Goal: Task Accomplishment & Management: Use online tool/utility

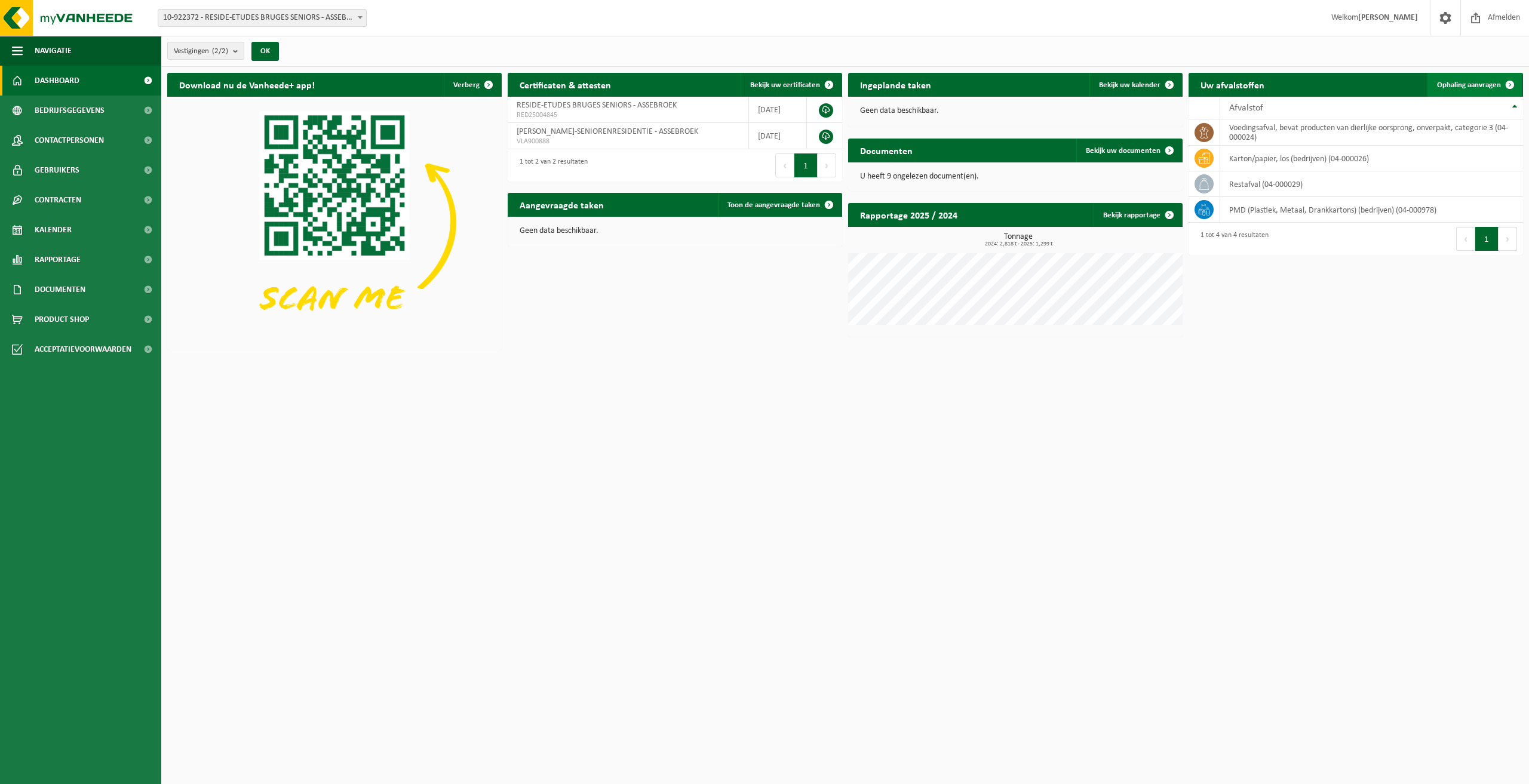
click at [1448, 79] on link "Ophaling aanvragen" at bounding box center [1474, 85] width 94 height 24
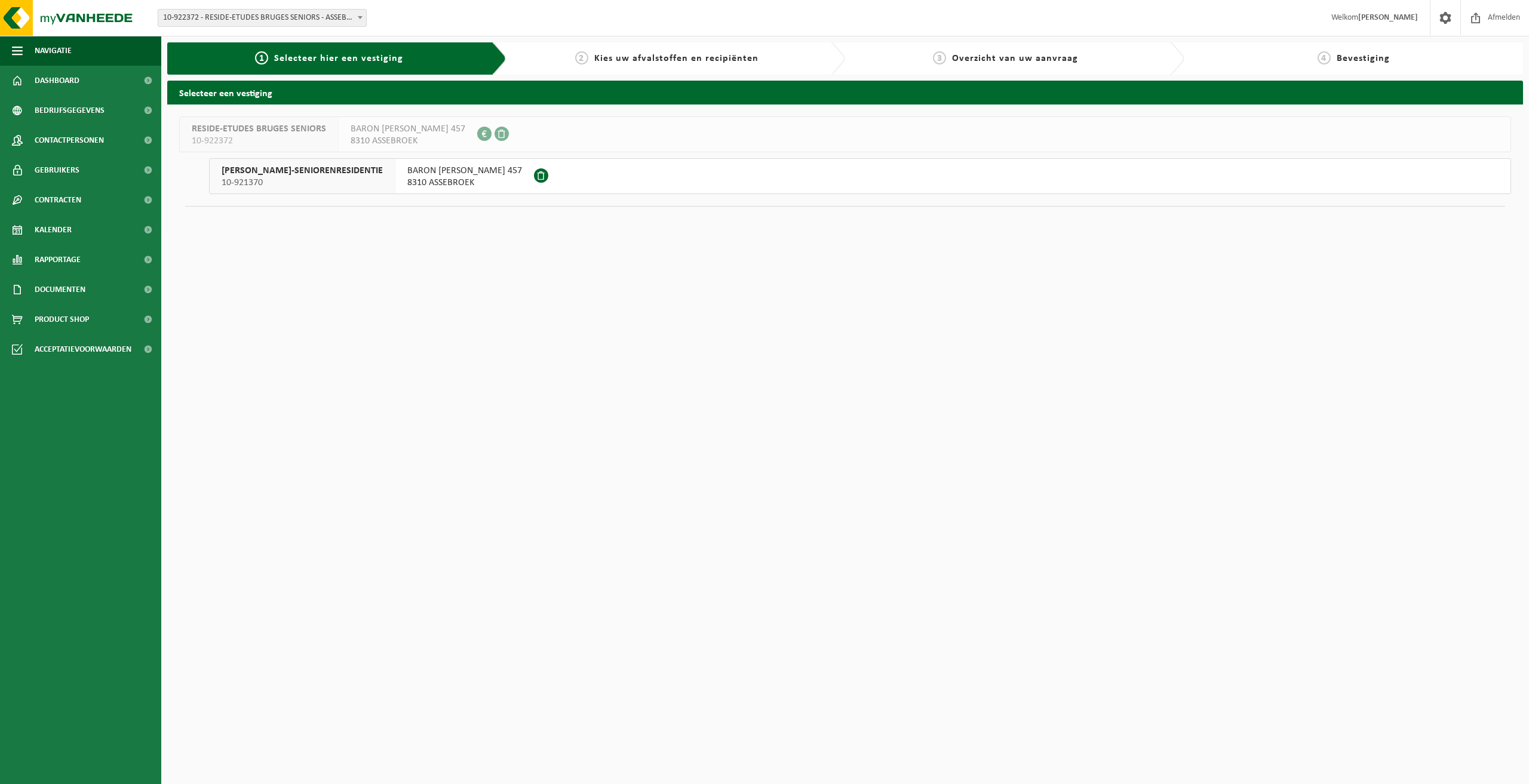
click at [452, 170] on span "BARON RUZETTELAAN 457" at bounding box center [464, 170] width 115 height 12
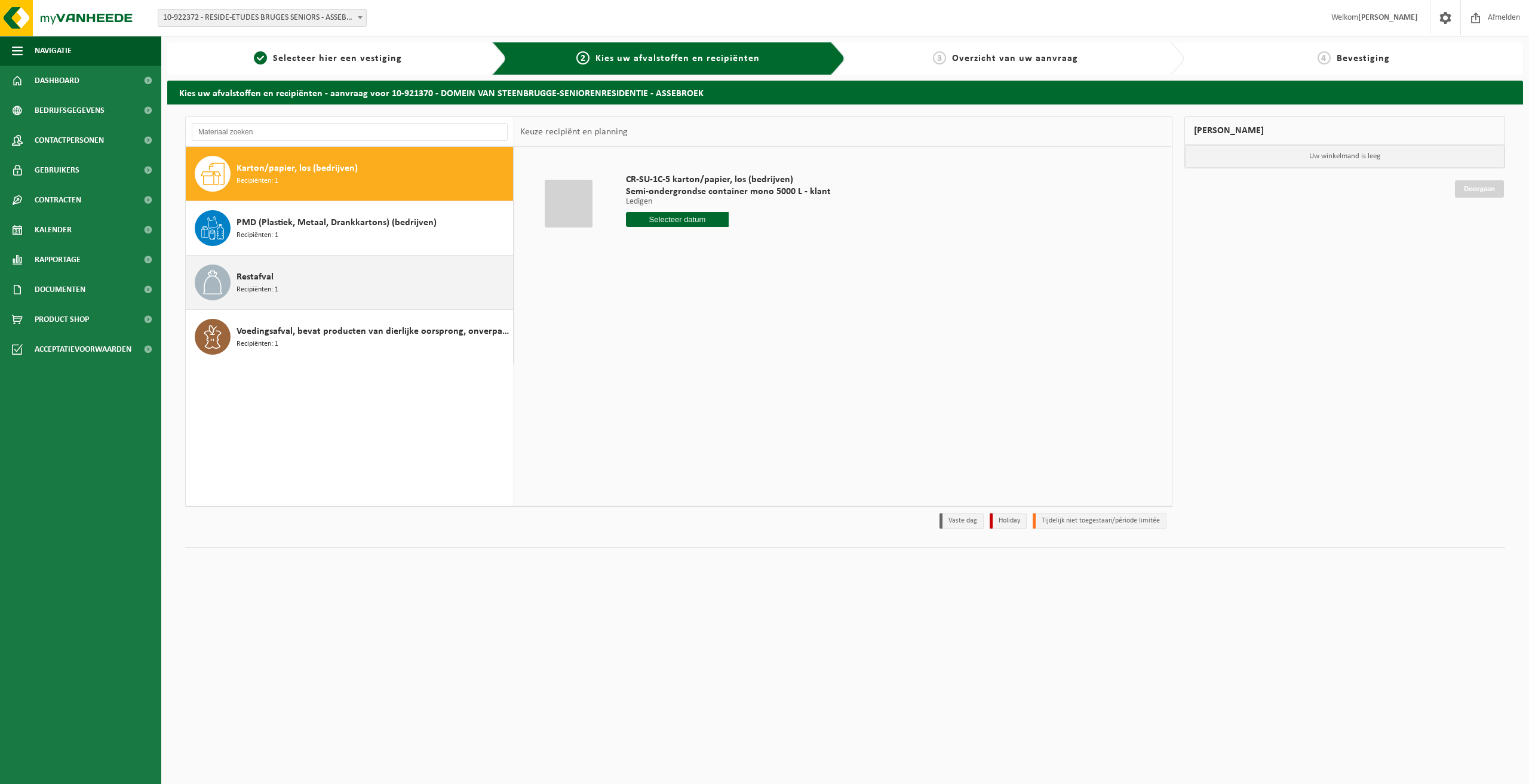
click at [356, 273] on div "Restafval Recipiënten: 1" at bounding box center [373, 282] width 273 height 36
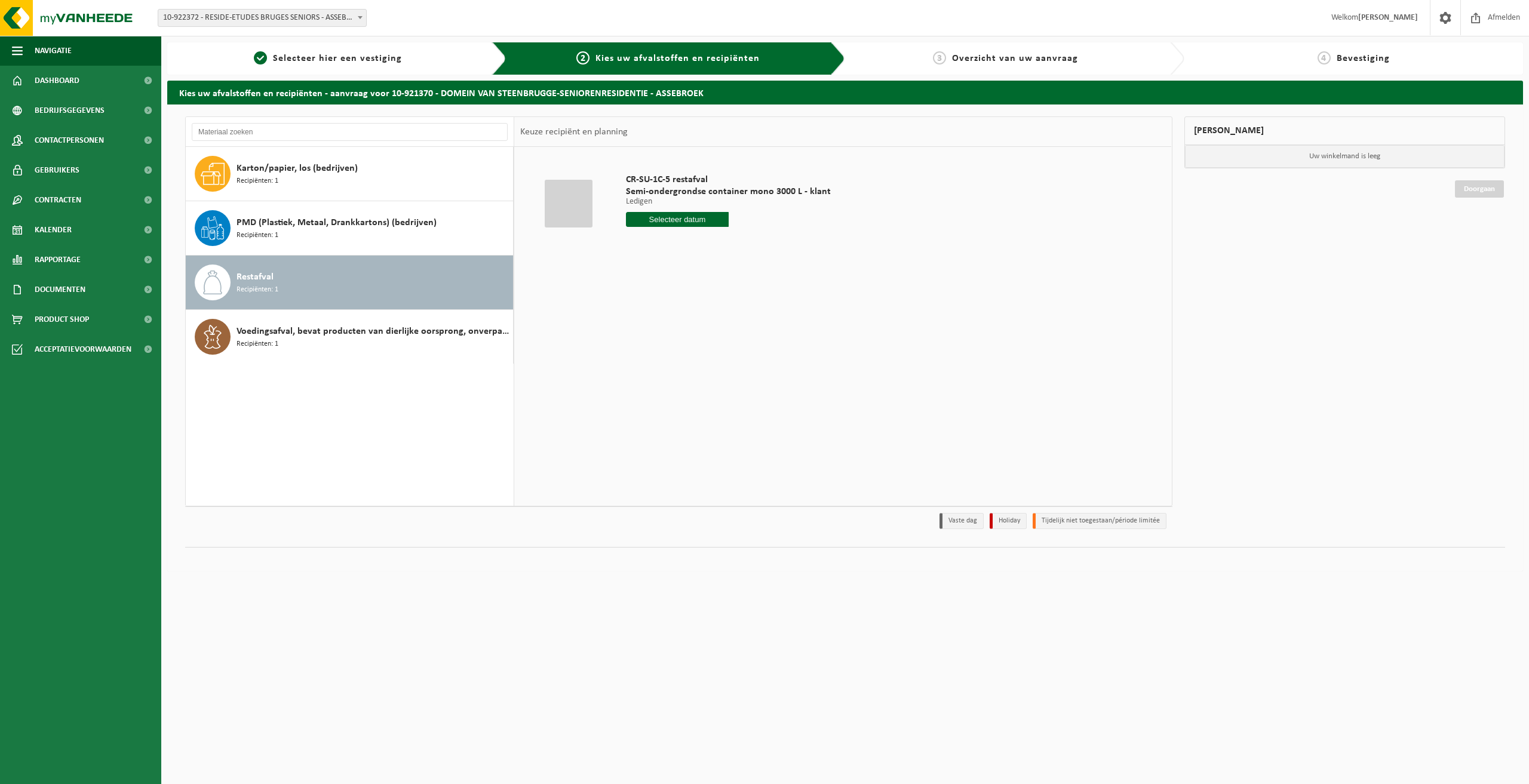
click at [697, 222] on input "text" at bounding box center [677, 220] width 103 height 15
click at [703, 301] on div "11" at bounding box center [701, 306] width 21 height 19
type input "Van [DATE]"
click at [672, 269] on button "In winkelmand" at bounding box center [660, 265] width 66 height 19
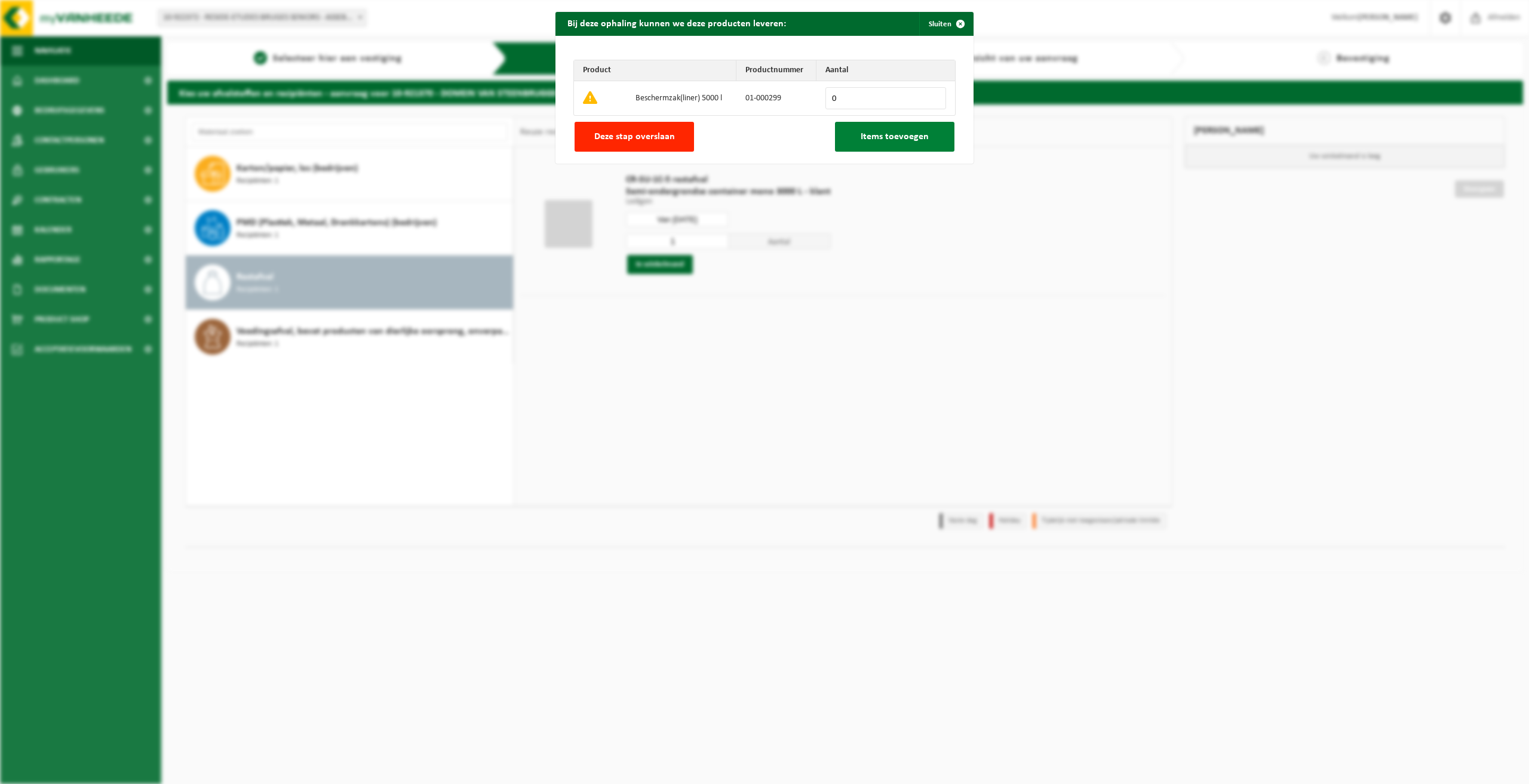
click at [887, 144] on button "Items toevoegen" at bounding box center [894, 137] width 120 height 30
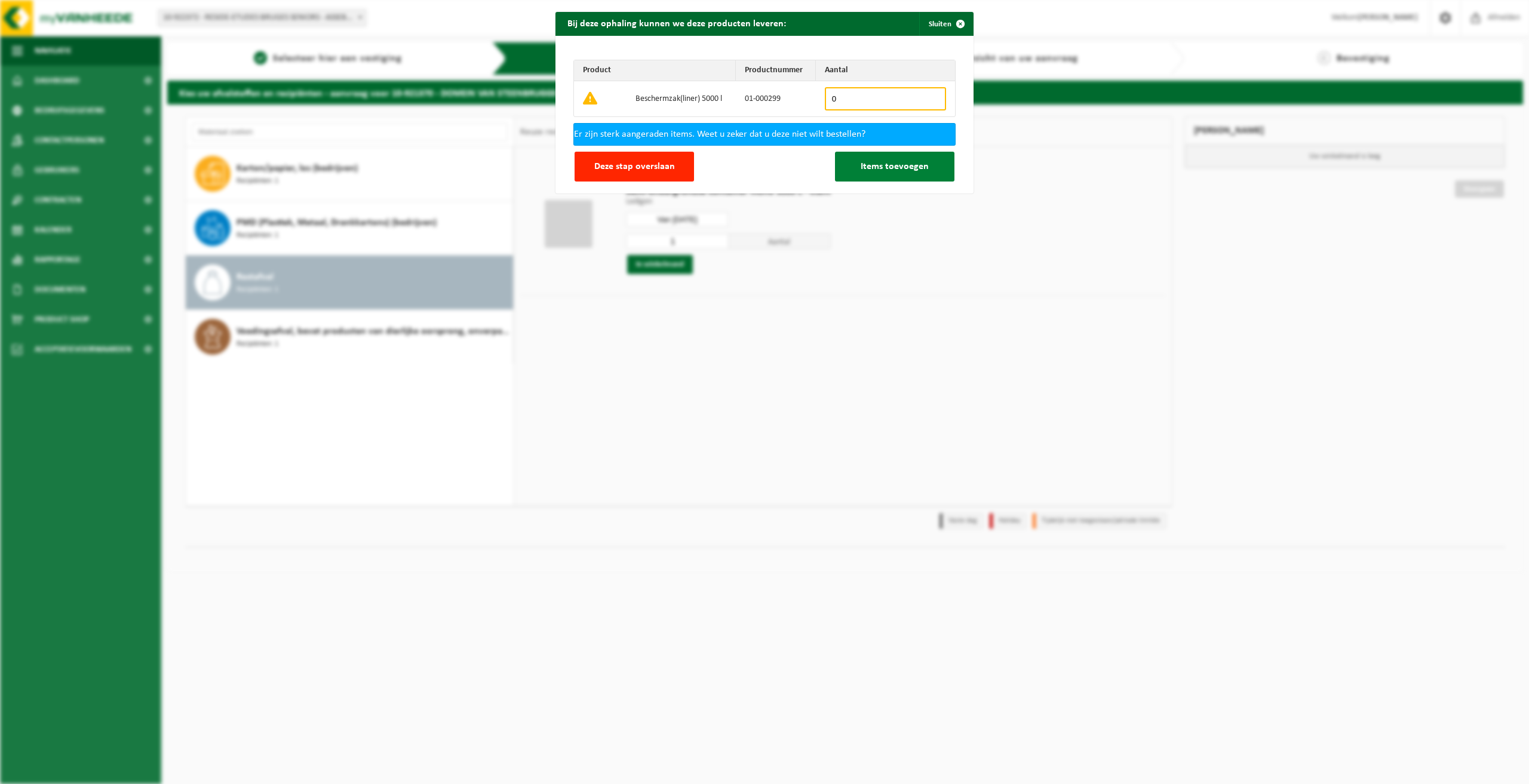
click at [884, 168] on span "Items toevoegen" at bounding box center [894, 166] width 68 height 10
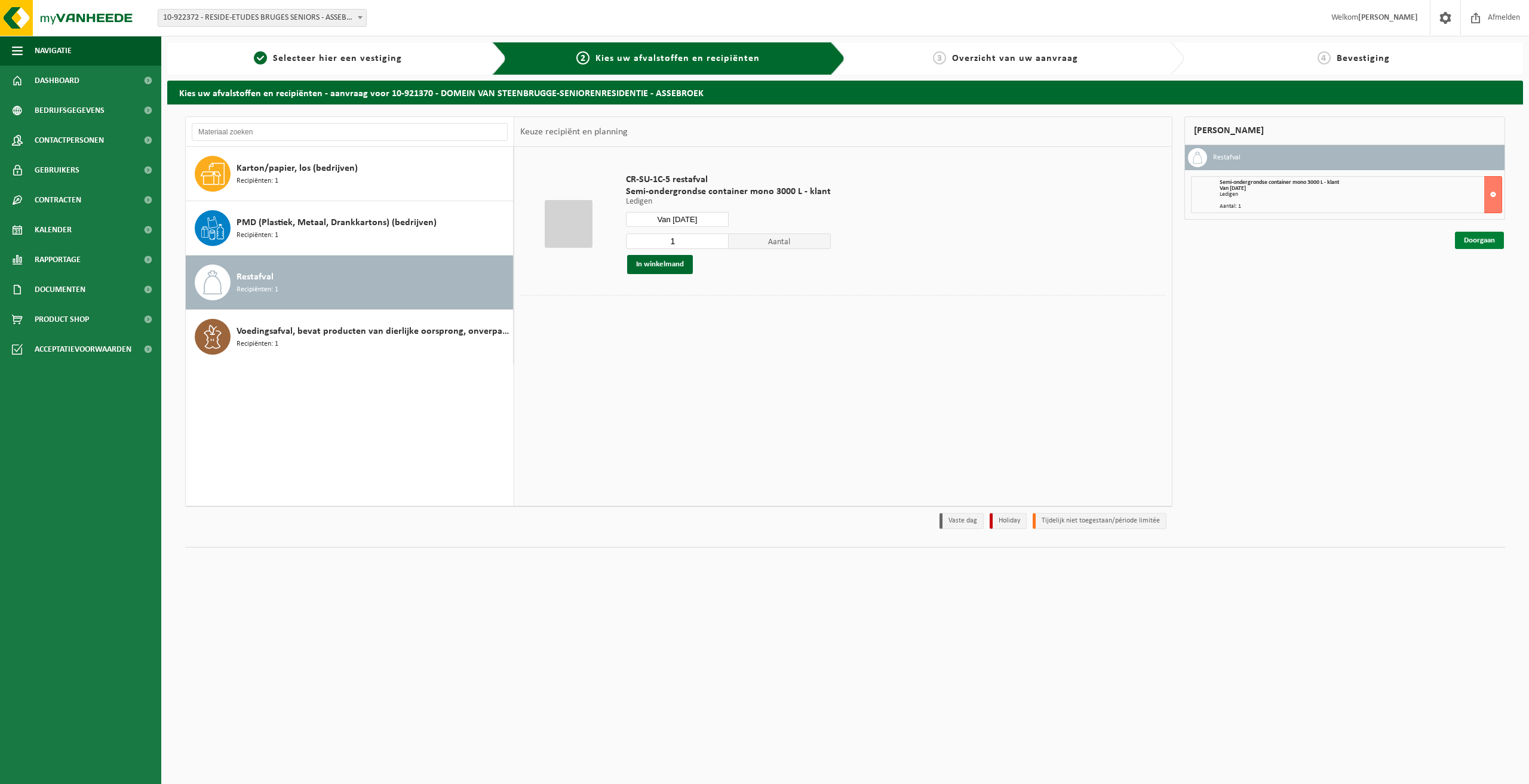
click at [1478, 236] on link "Doorgaan" at bounding box center [1479, 240] width 49 height 18
